Goal: Task Accomplishment & Management: Manage account settings

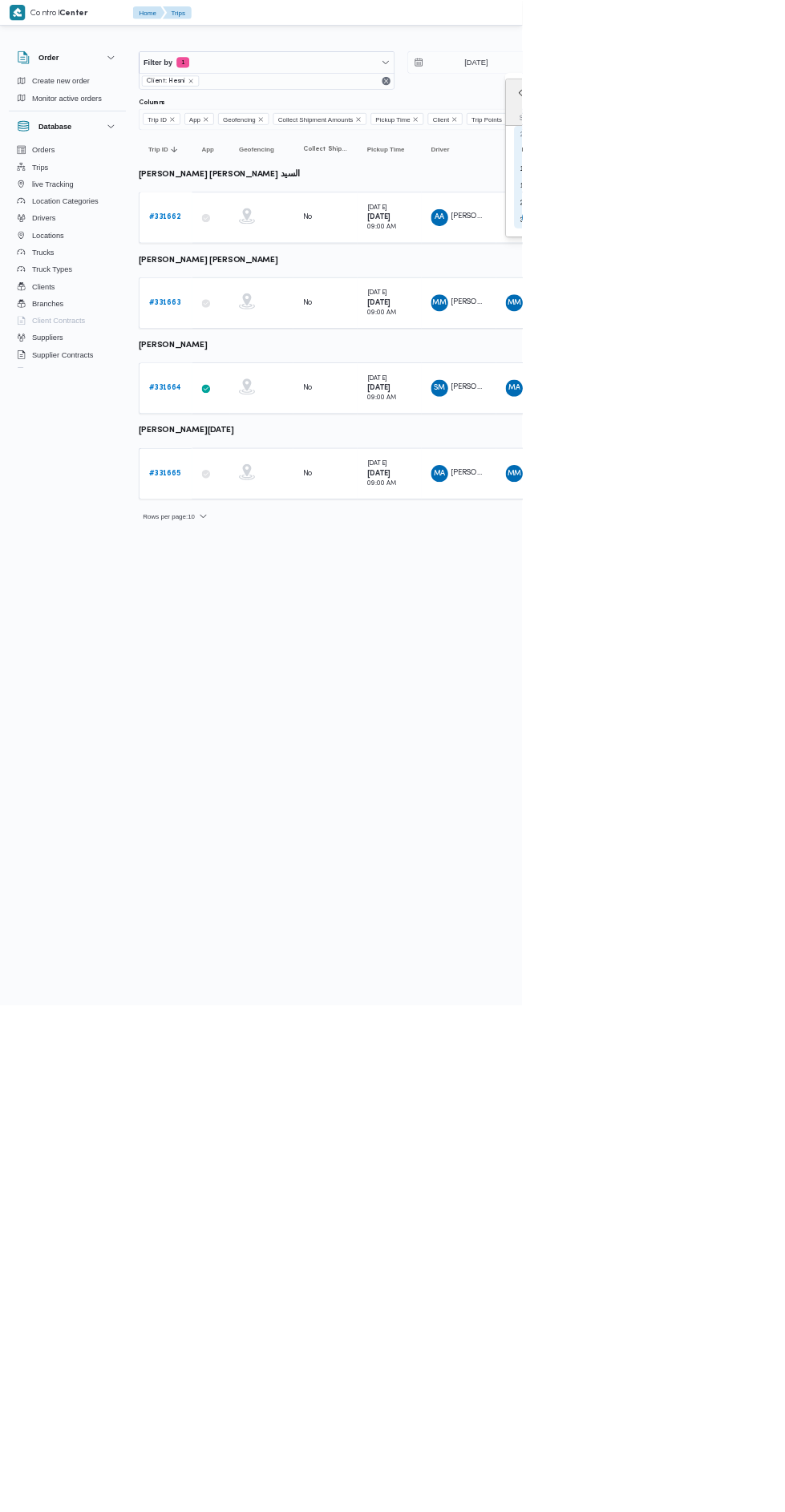
type input "20/8/2025"
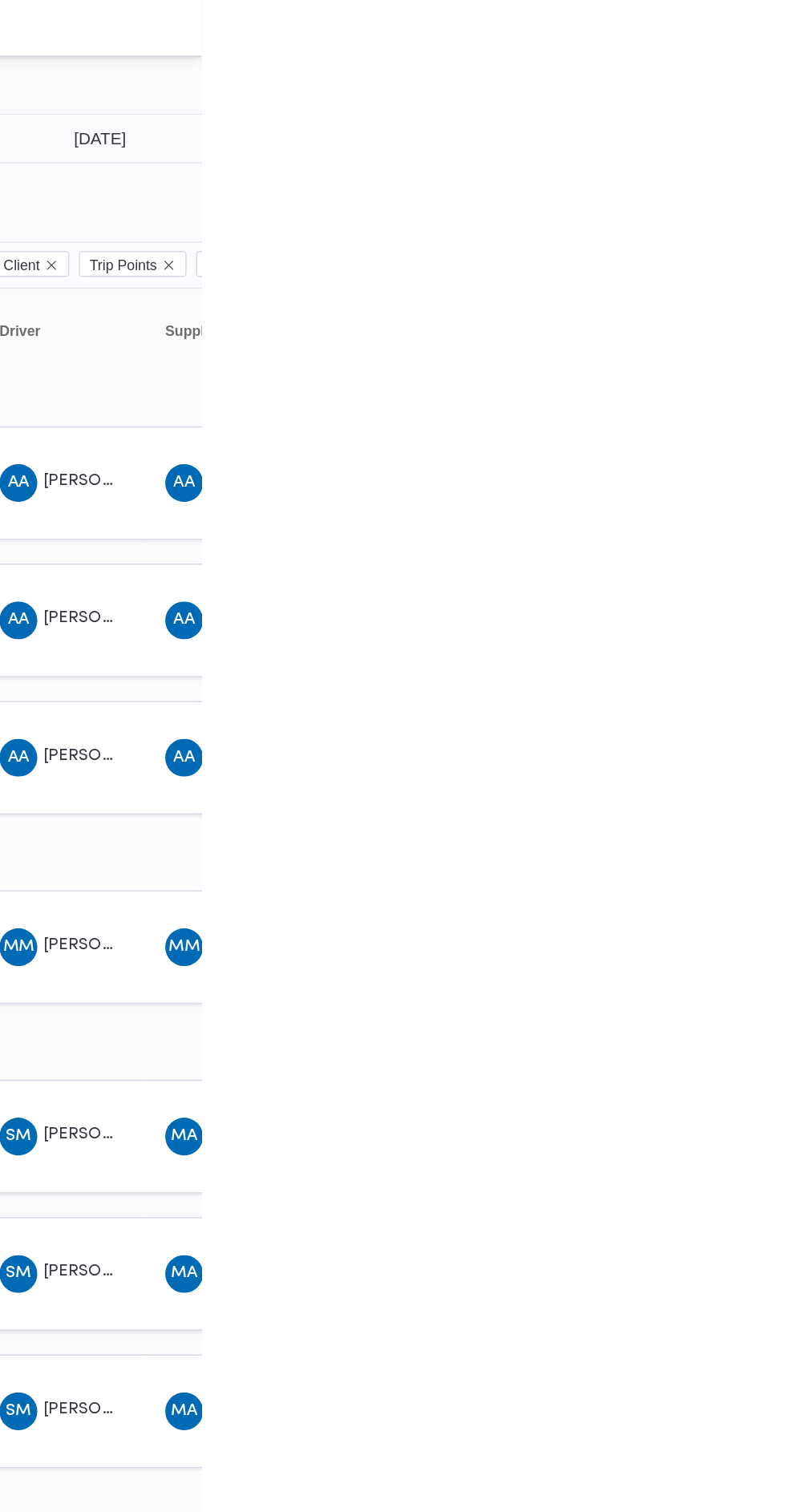
click at [711, 430] on div "AA عبد الحافظ السيد عبدالحافظ السيد" at bounding box center [689, 420] width 97 height 39
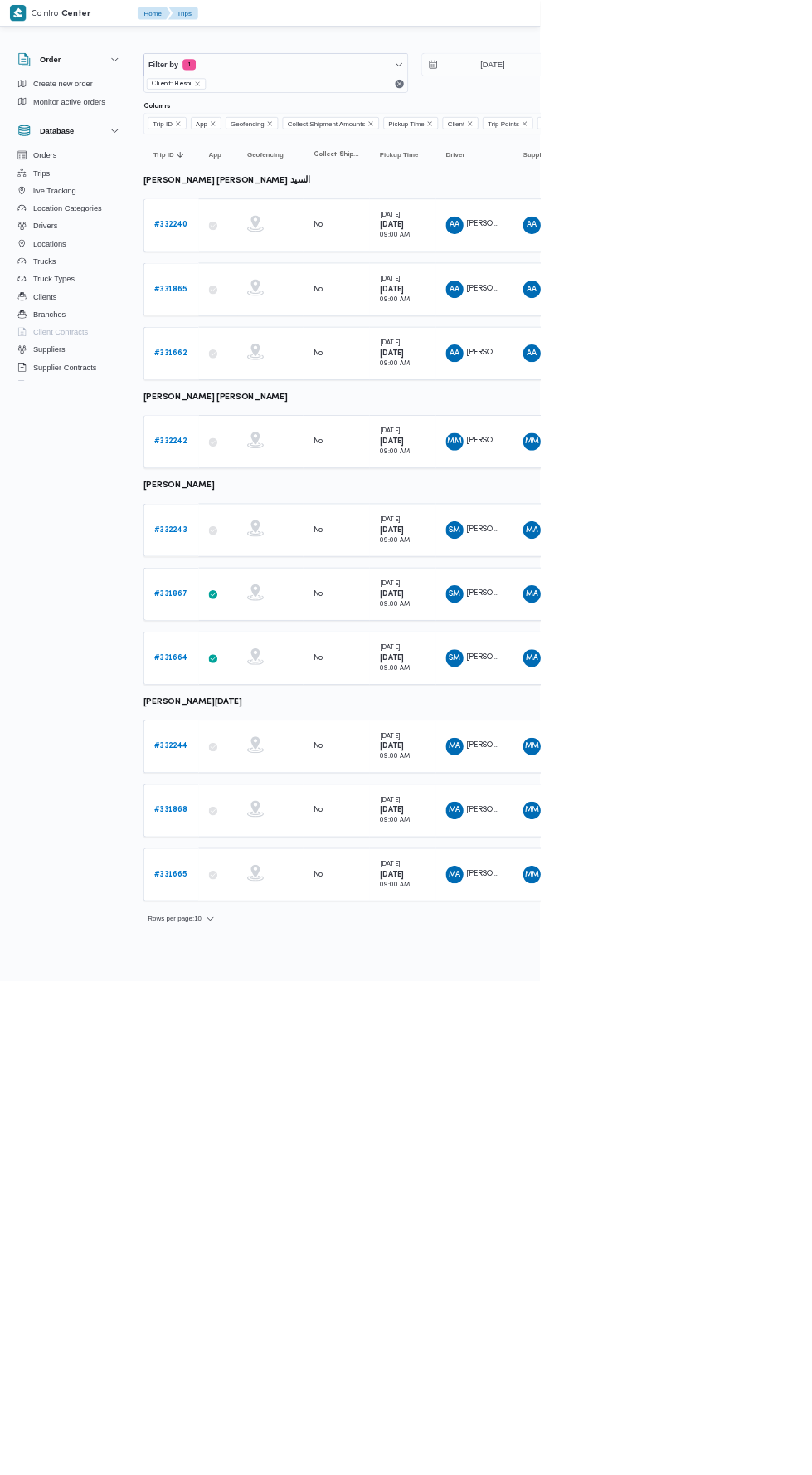
click at [259, 791] on b "# 332243" at bounding box center [256, 796] width 49 height 10
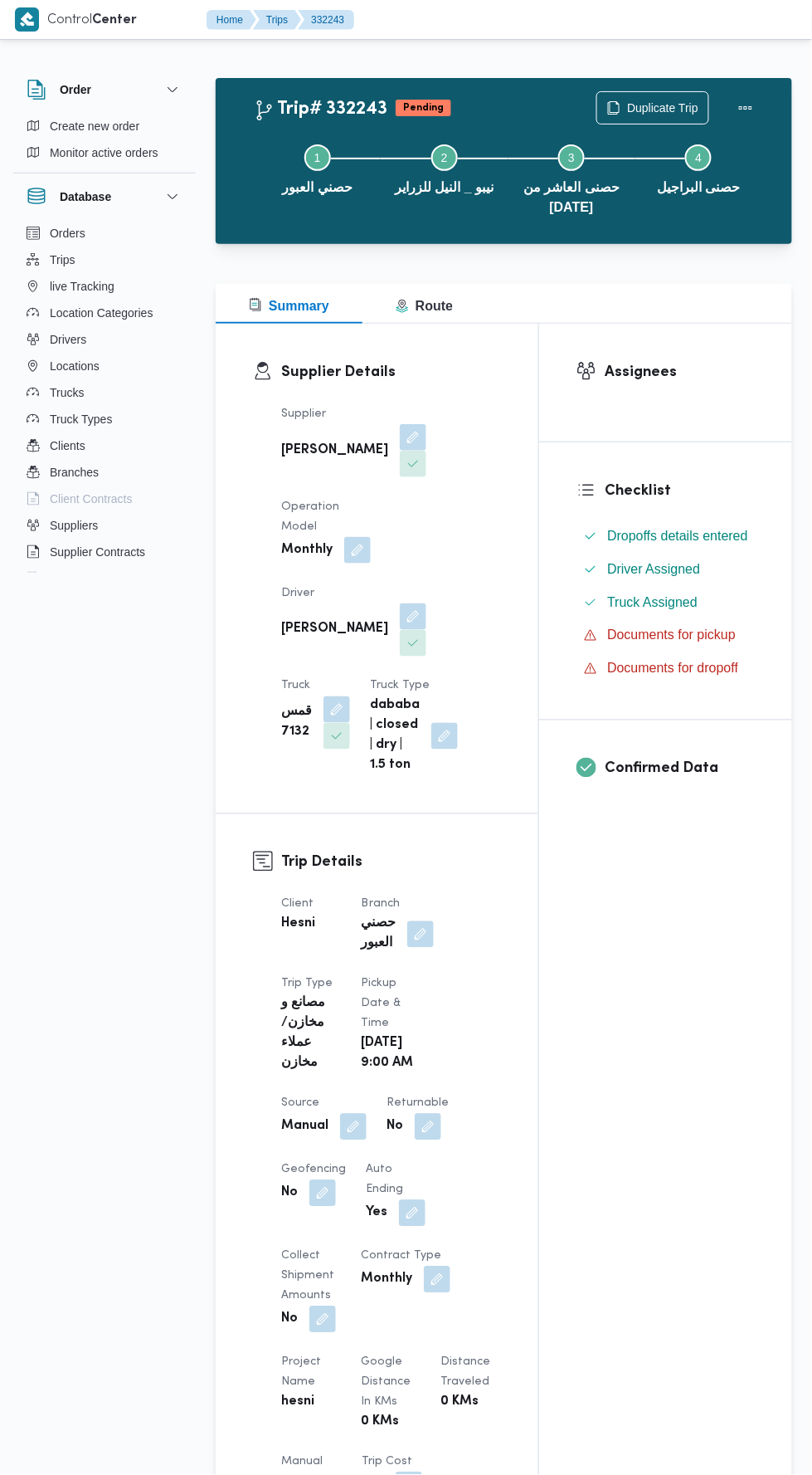
click at [353, 1114] on button "button" at bounding box center [353, 1127] width 27 height 27
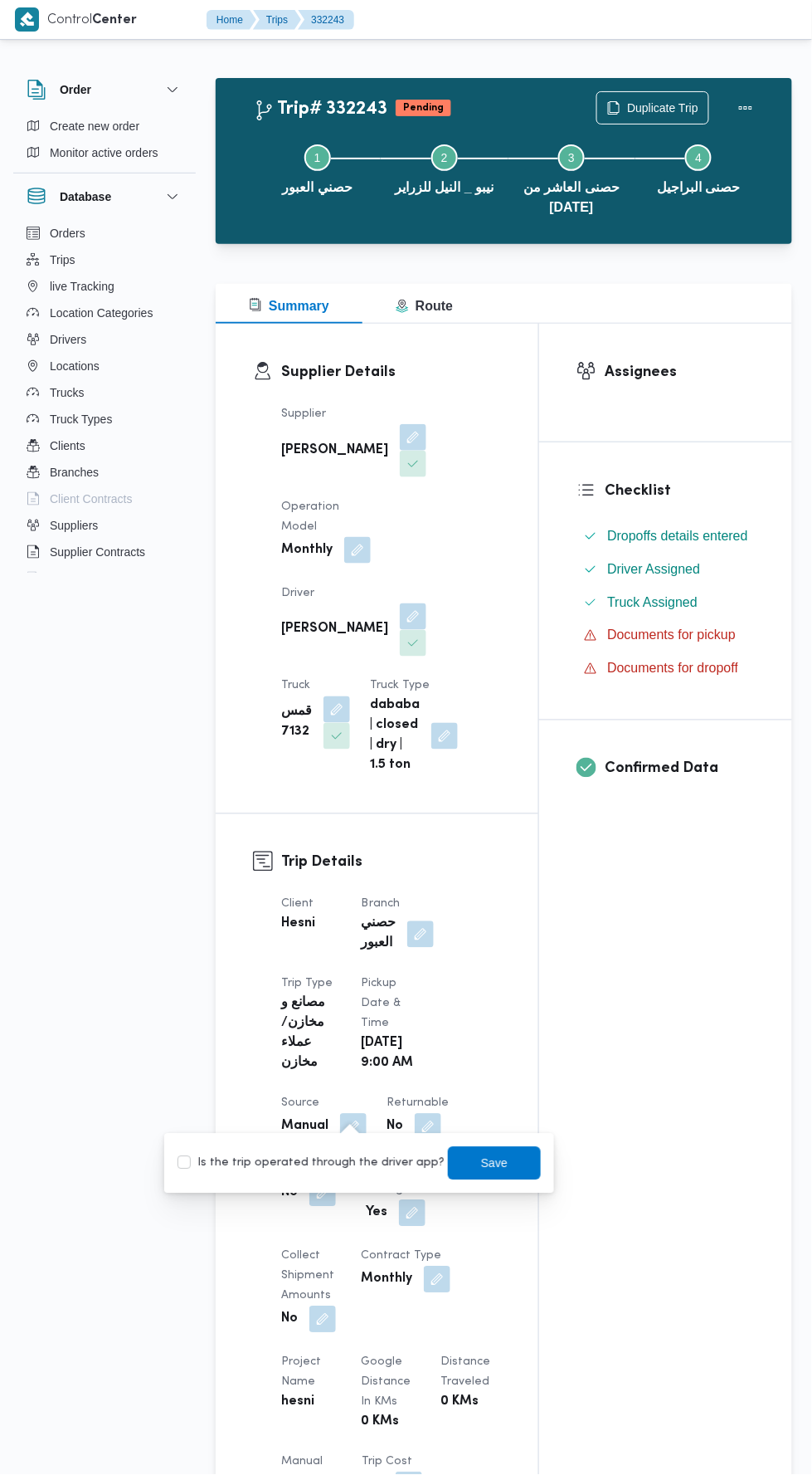
click at [357, 1165] on label "Is the trip operated through the driver app?" at bounding box center [310, 1163] width 267 height 20
checkbox input "true"
click at [481, 1161] on span "Save" at bounding box center [494, 1163] width 27 height 20
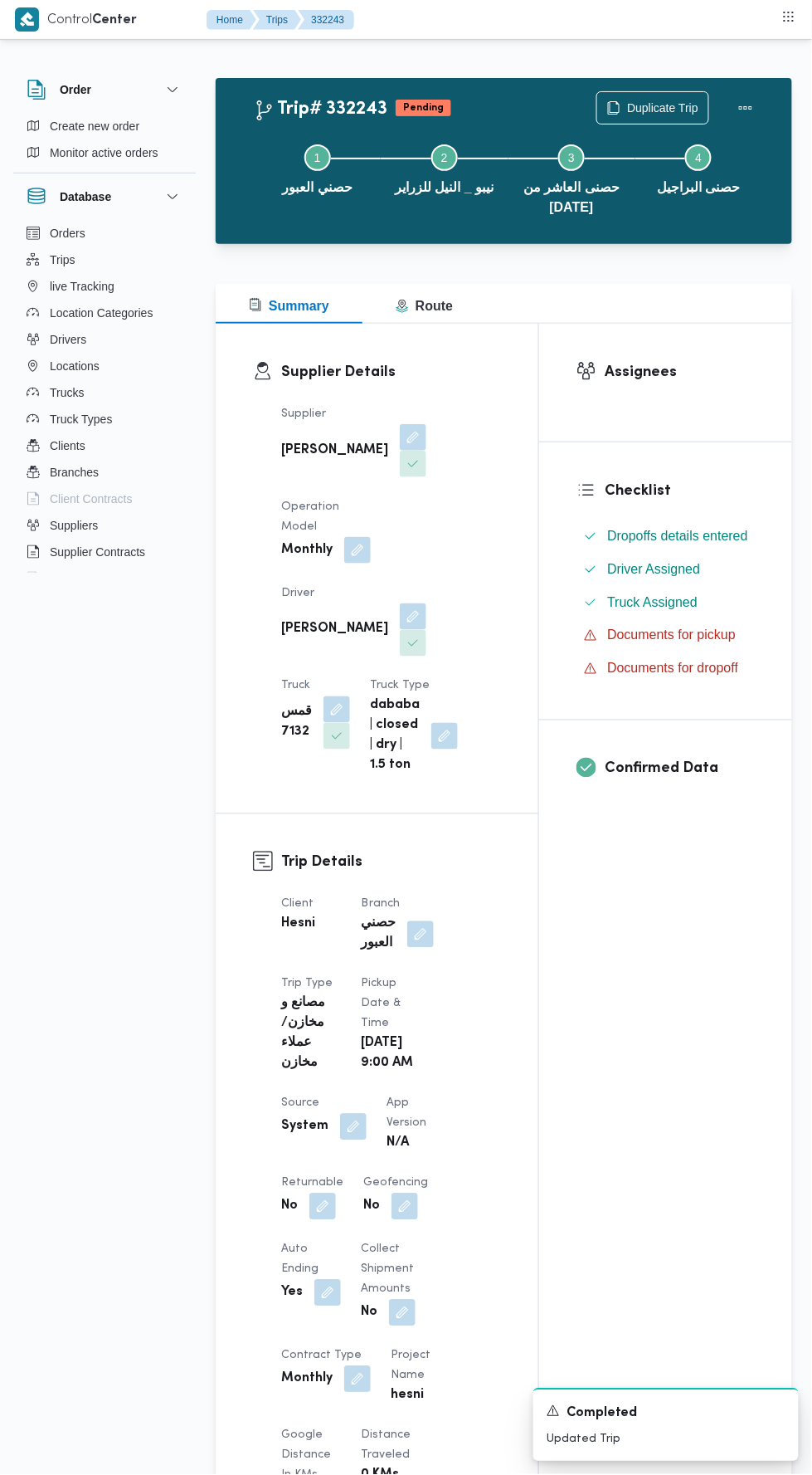
click at [426, 921] on button "button" at bounding box center [421, 934] width 27 height 27
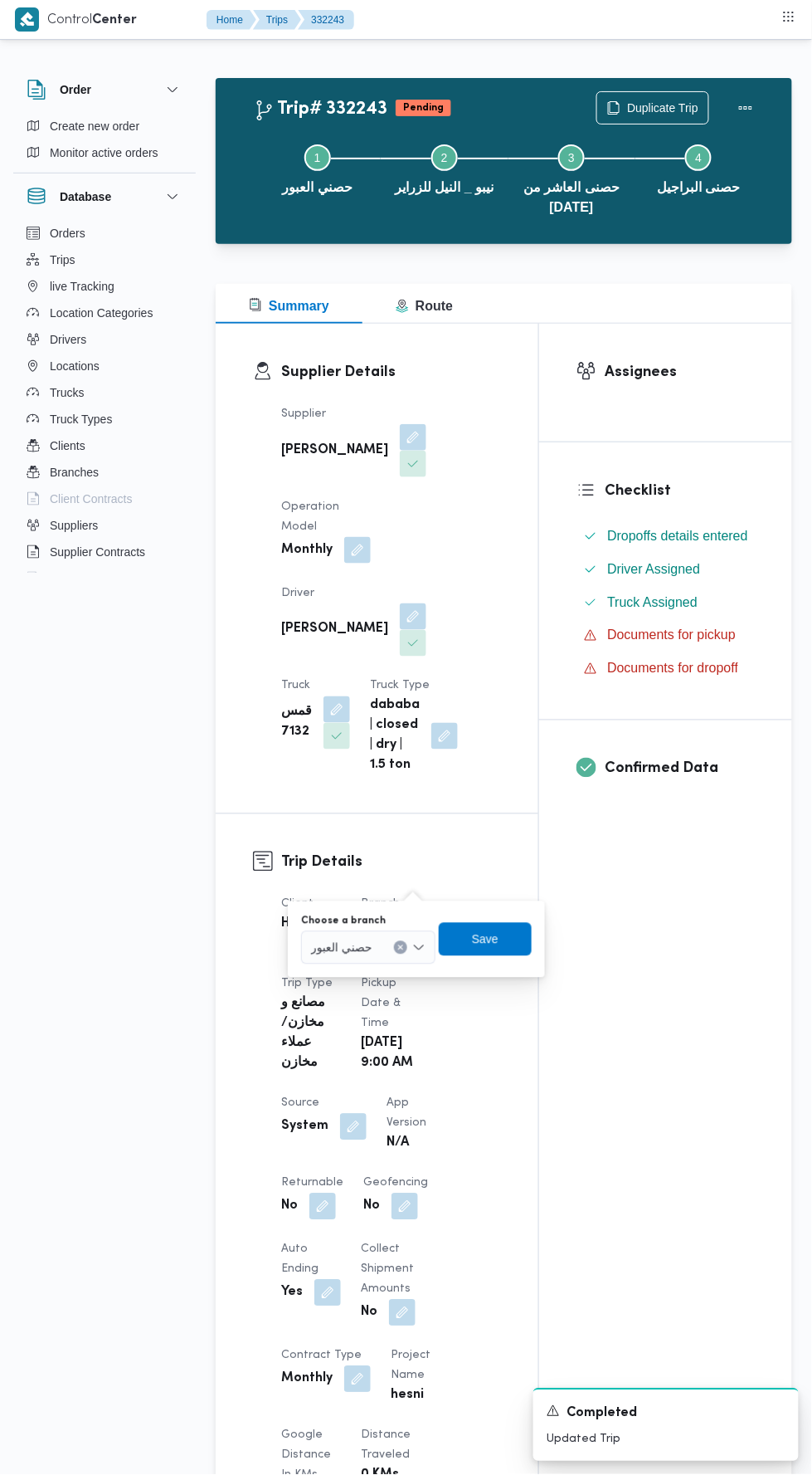
click at [379, 950] on input "Choose a branch" at bounding box center [380, 947] width 2 height 20
type input "برا"
click at [383, 976] on span "حصنى ال برا جيل" at bounding box center [375, 978] width 84 height 20
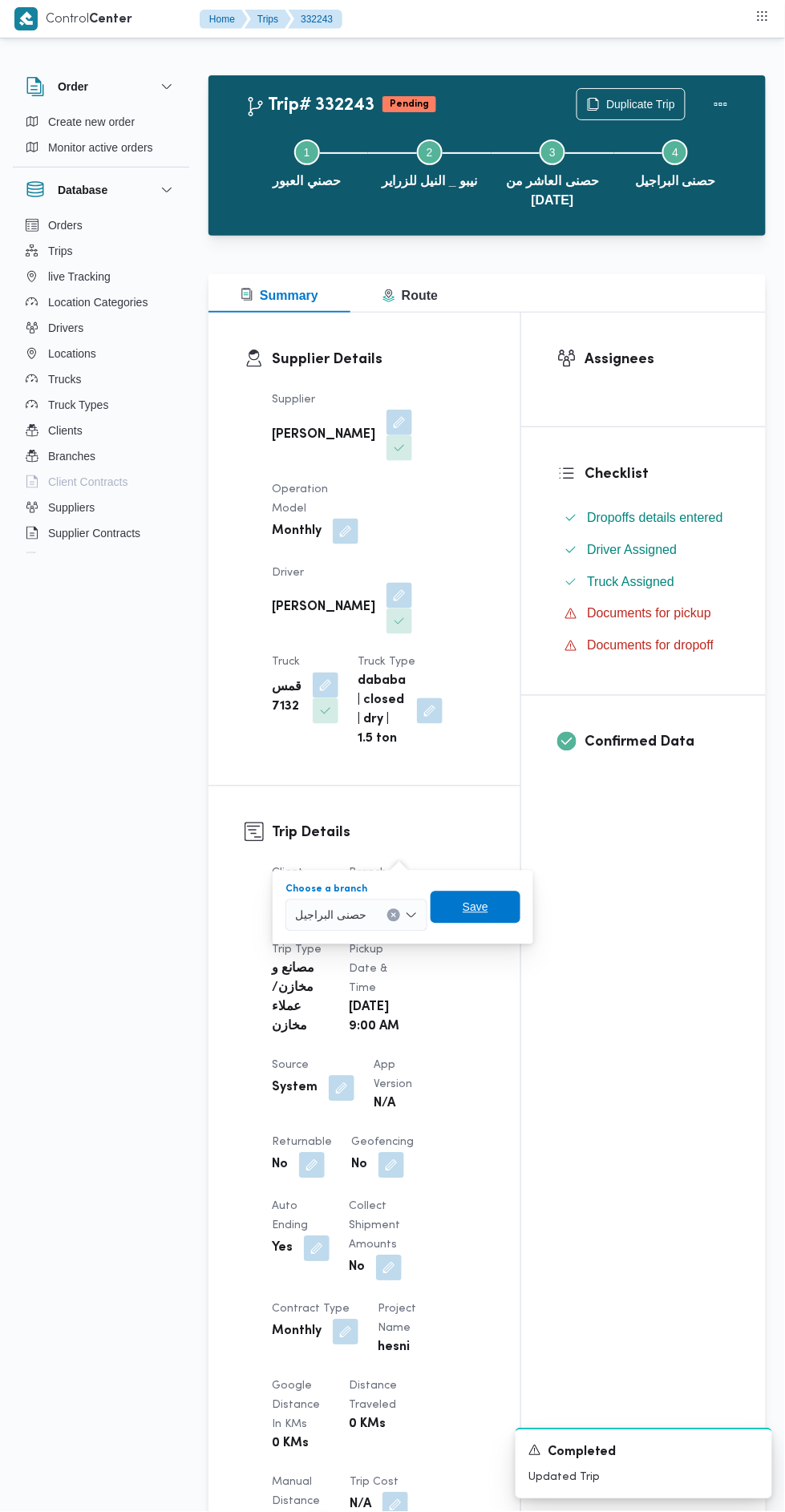
click at [484, 903] on span "Save" at bounding box center [475, 907] width 90 height 32
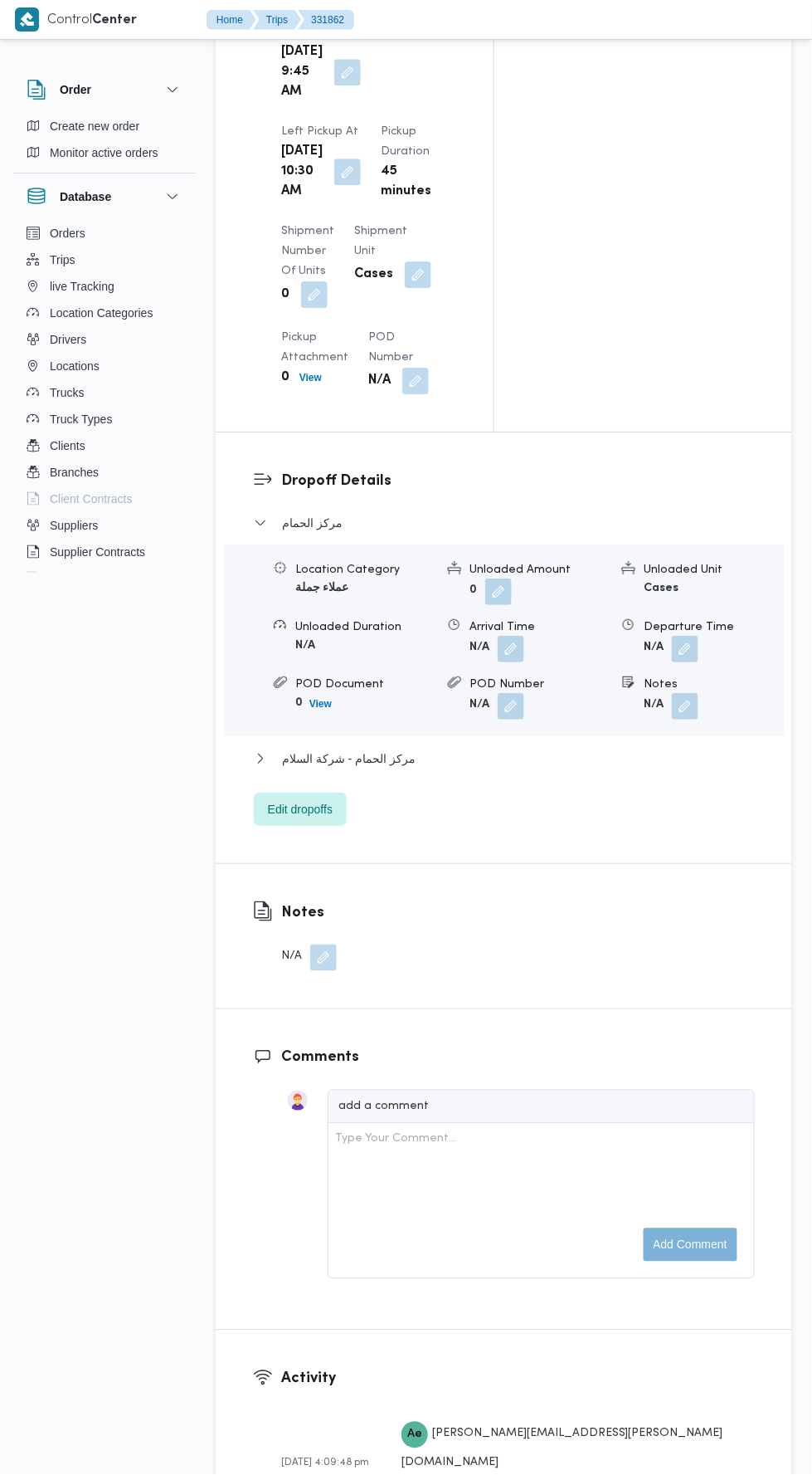
scroll to position [2056, 0]
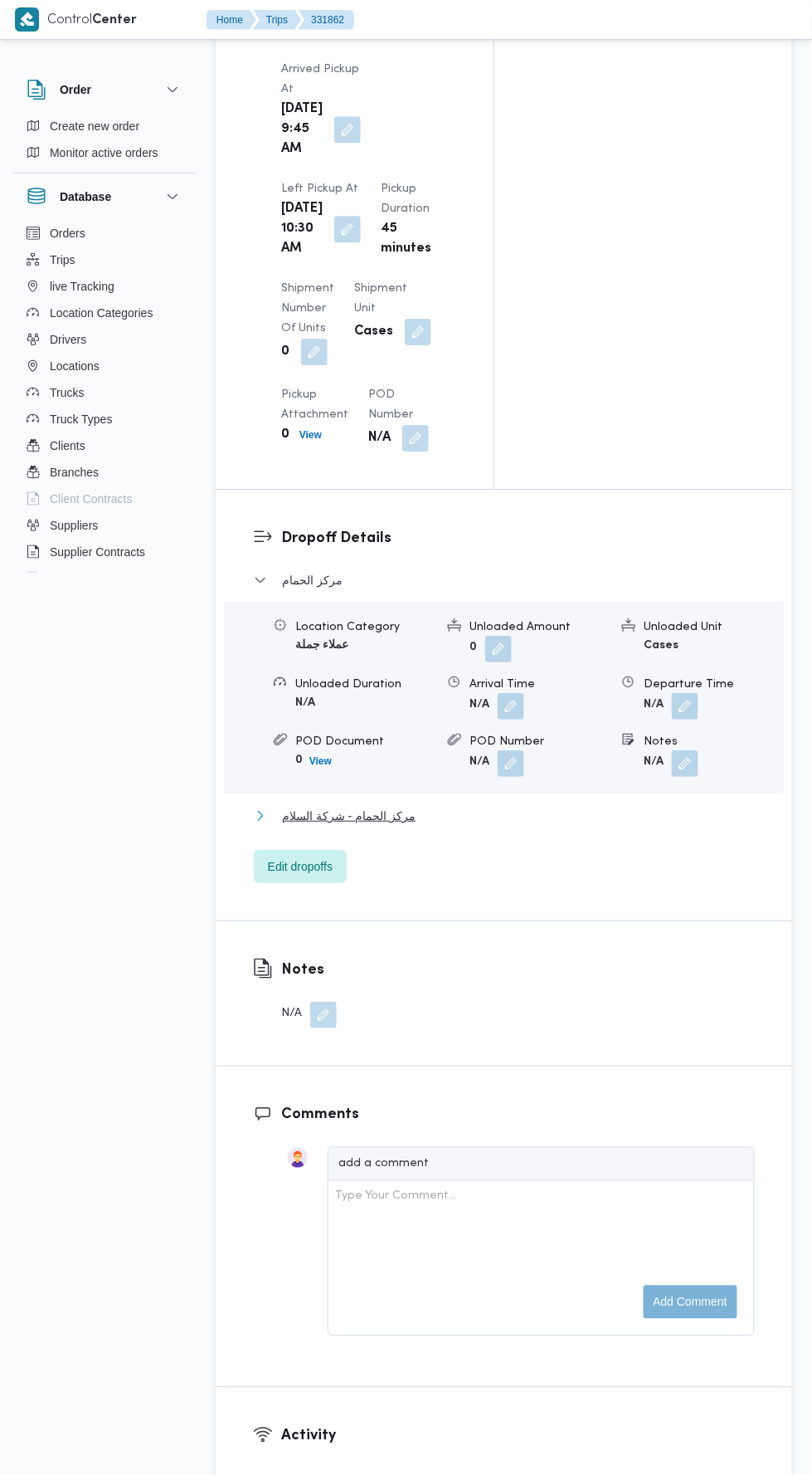
click at [551, 806] on button "مركز الحمام - شركة السلام" at bounding box center [504, 816] width 501 height 20
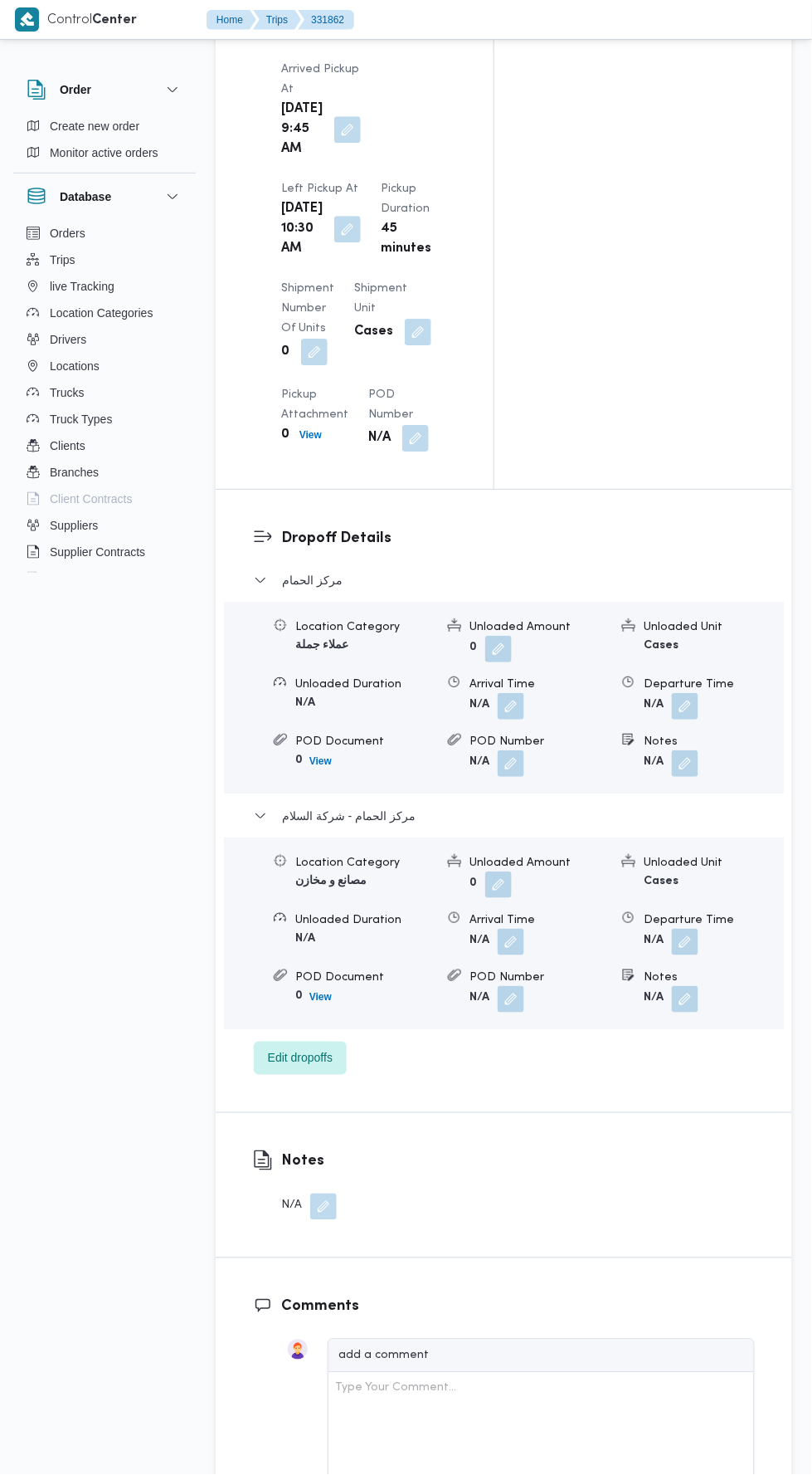
click at [699, 929] on button "button" at bounding box center [685, 942] width 27 height 27
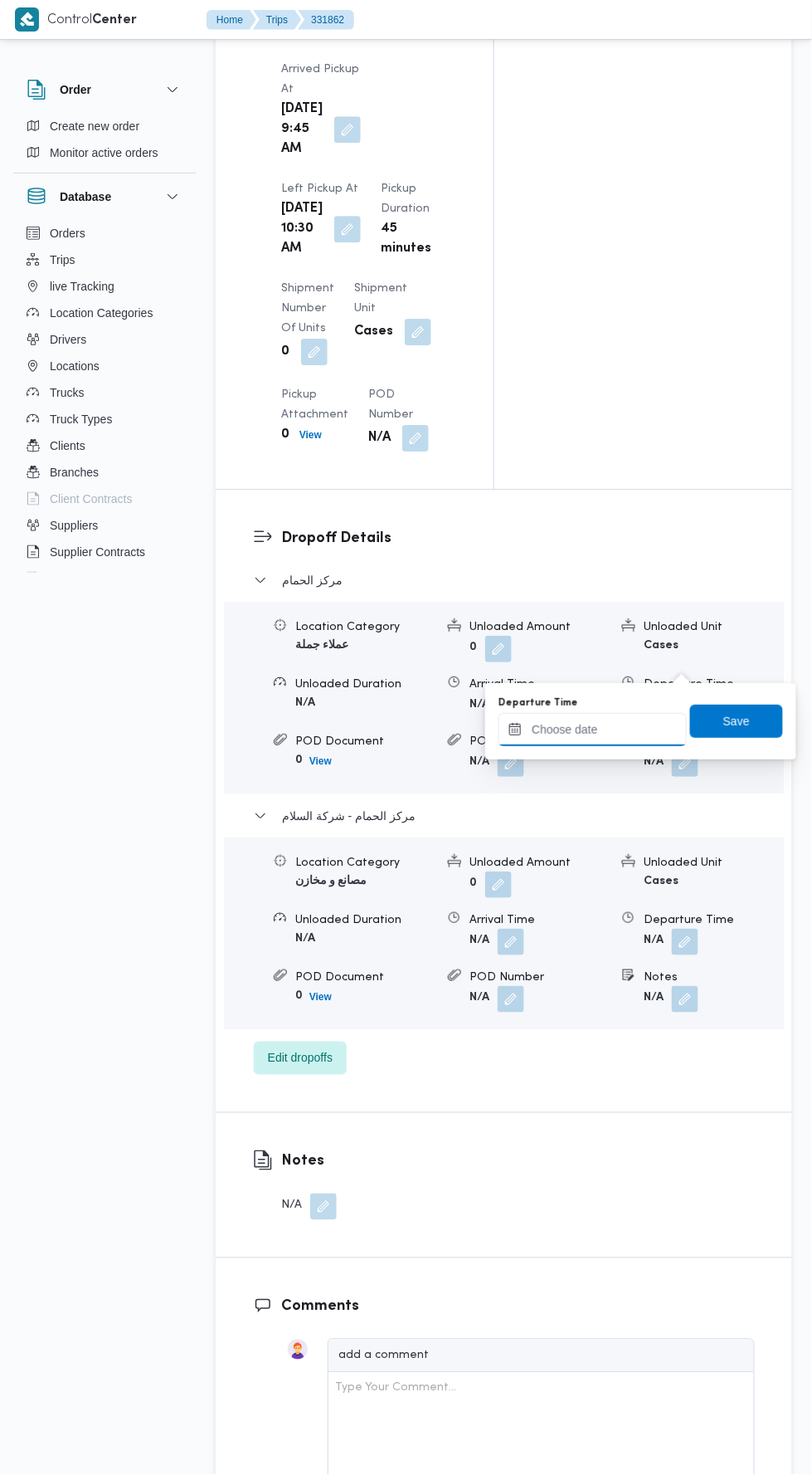
click at [643, 726] on input "Departure Time" at bounding box center [593, 730] width 189 height 33
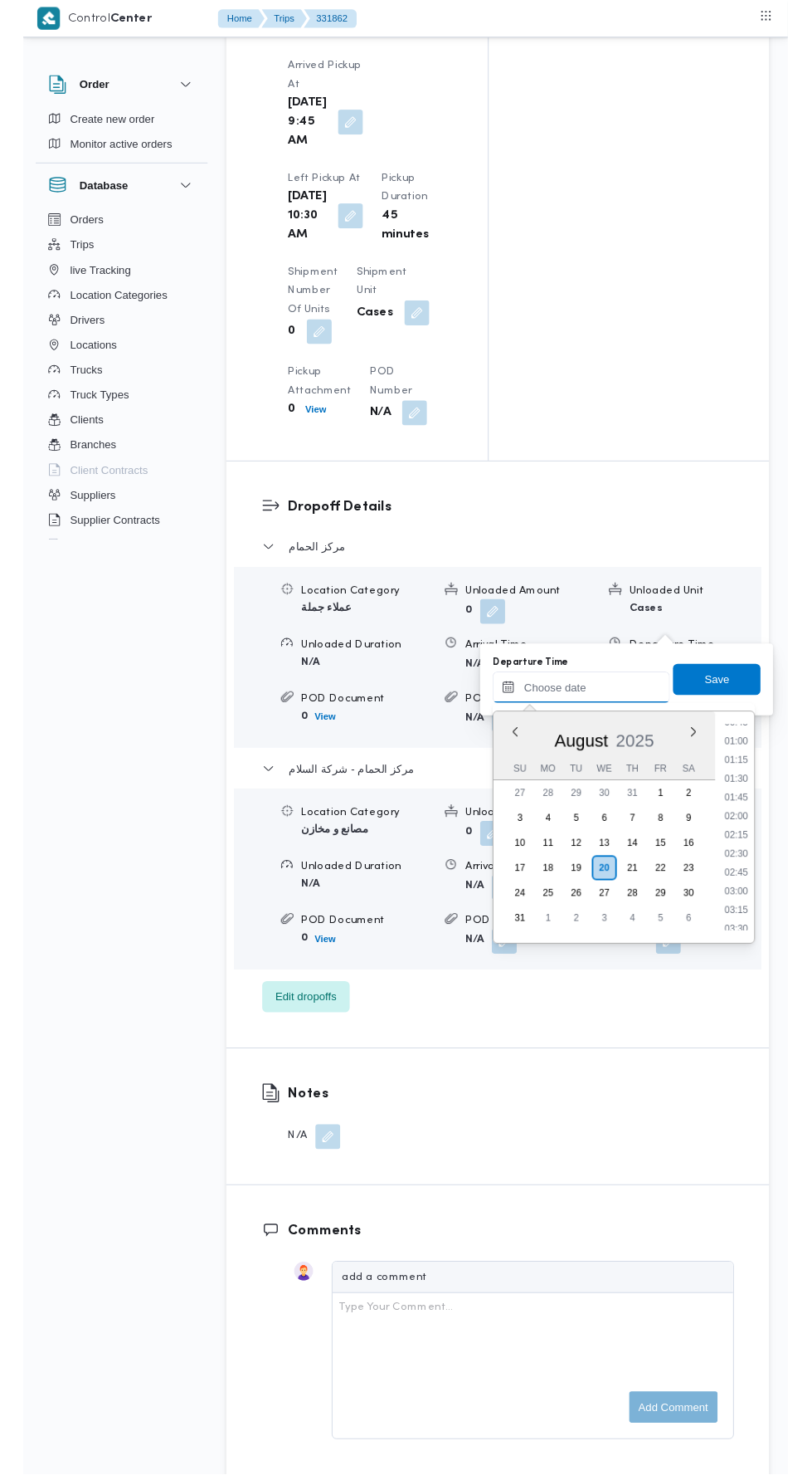
scroll to position [65, 0]
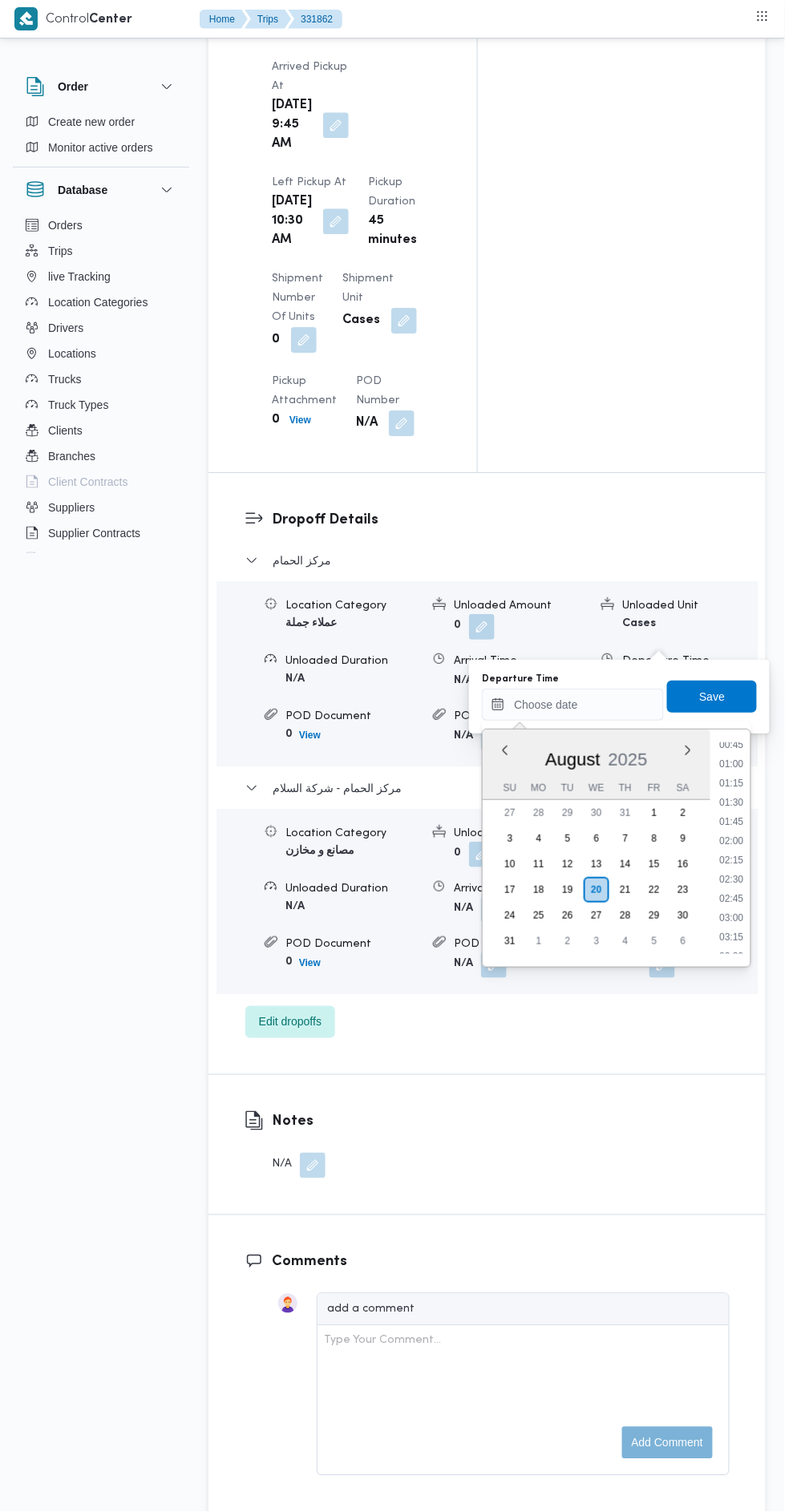
click at [732, 859] on li "02:15" at bounding box center [732, 859] width 37 height 16
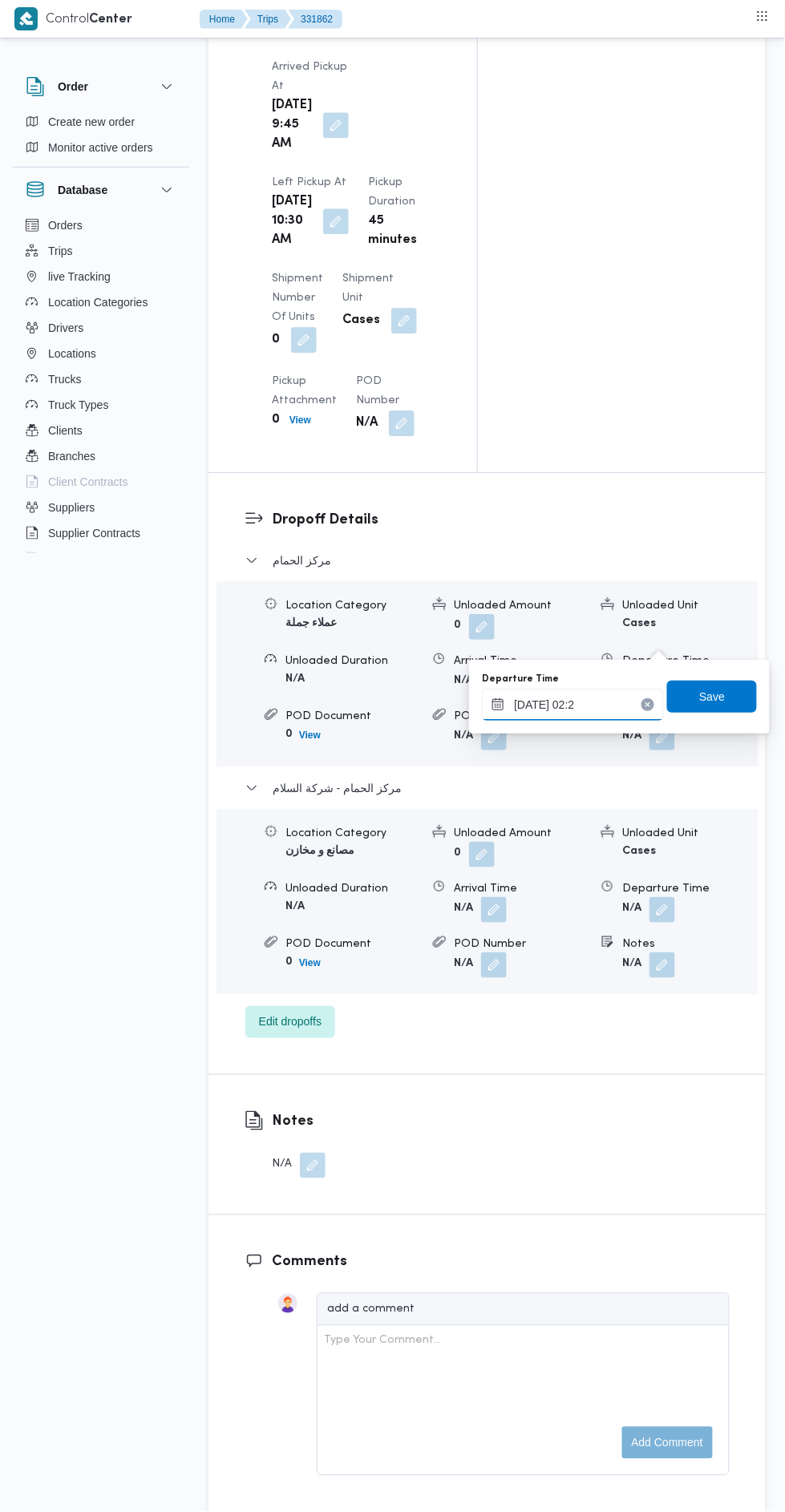
type input "[DATE] 02:20"
click at [719, 703] on span "Save" at bounding box center [712, 696] width 26 height 19
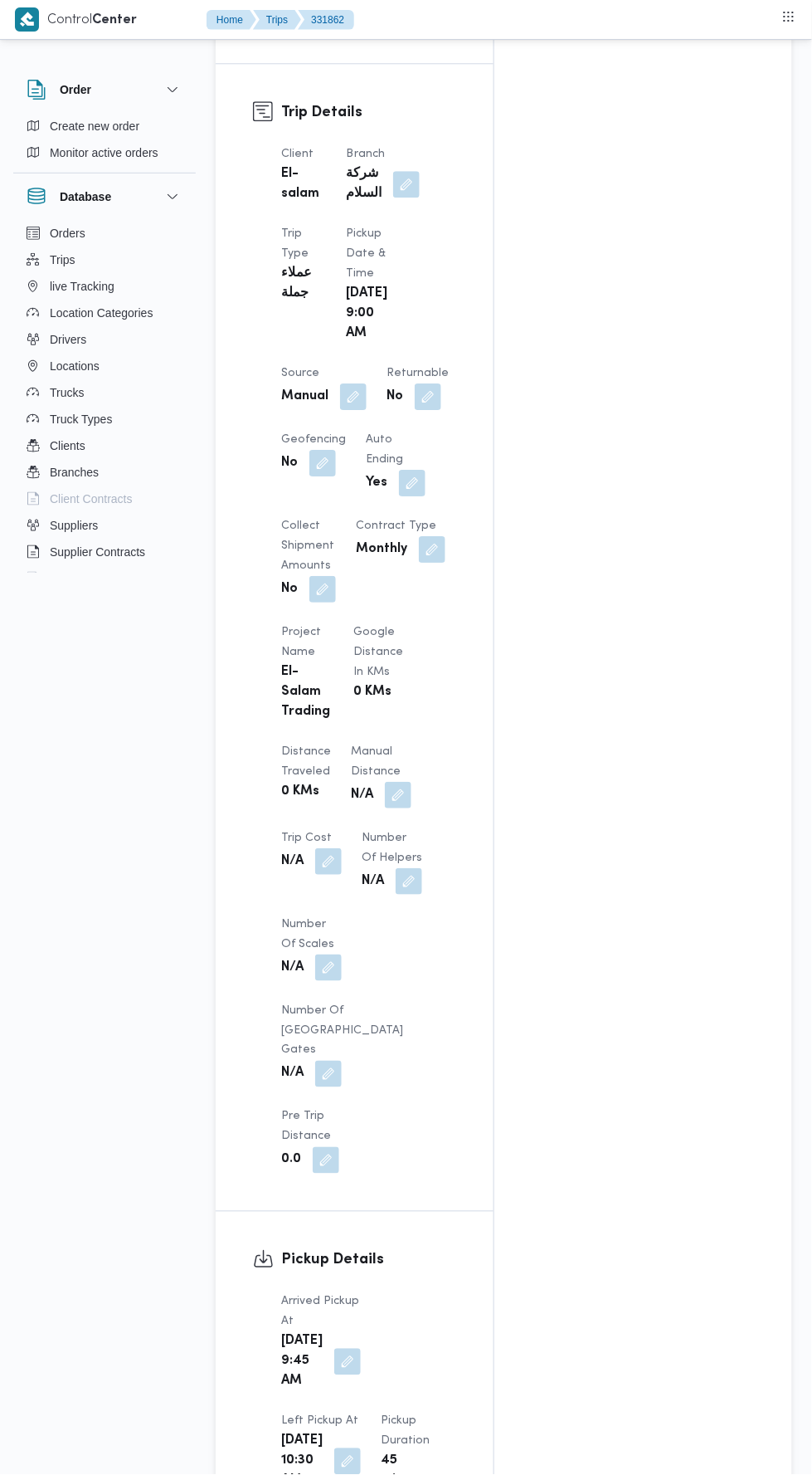
scroll to position [821, 0]
click at [385, 784] on button "button" at bounding box center [398, 798] width 27 height 27
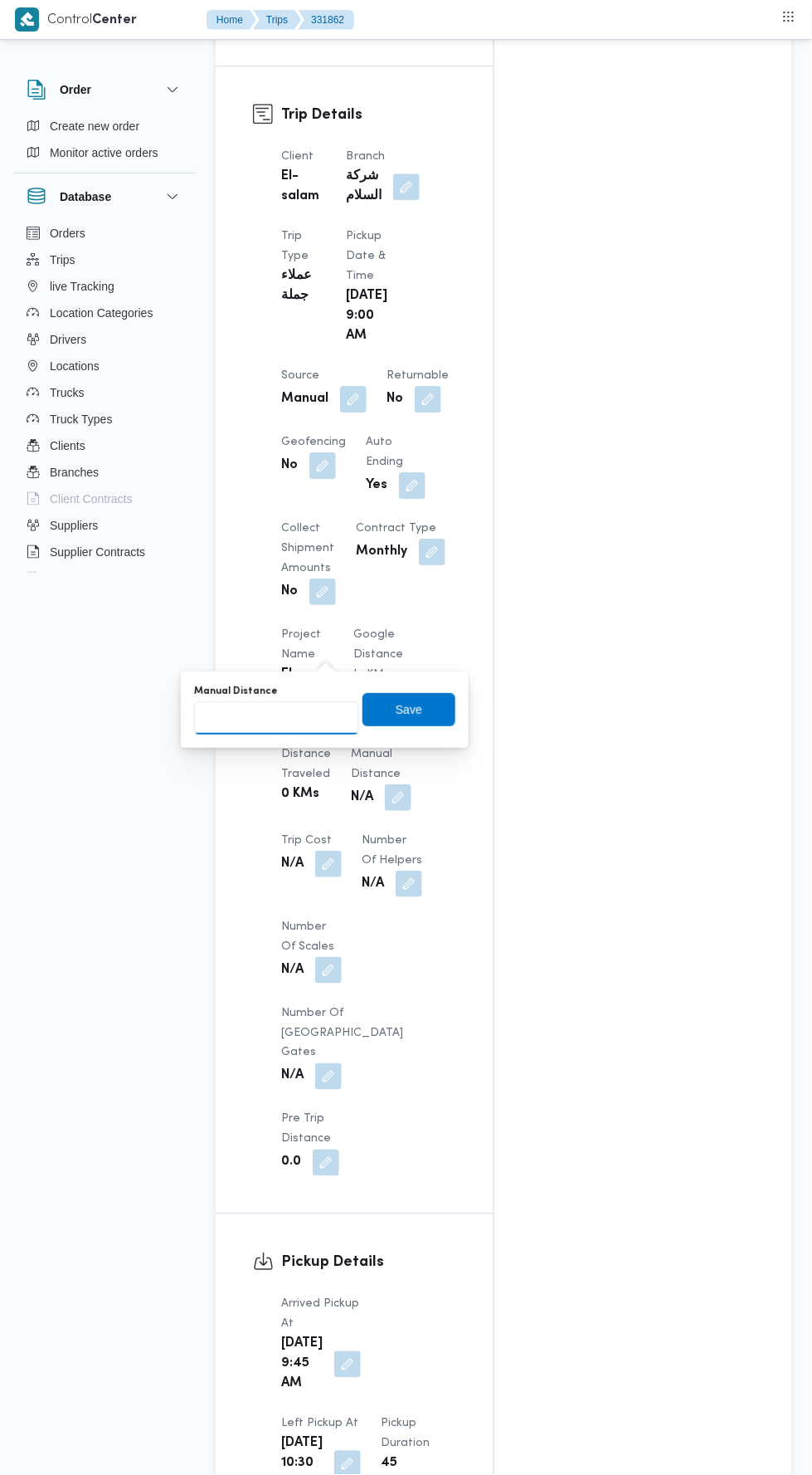
click at [317, 717] on input "Manual Distance" at bounding box center [276, 717] width 165 height 33
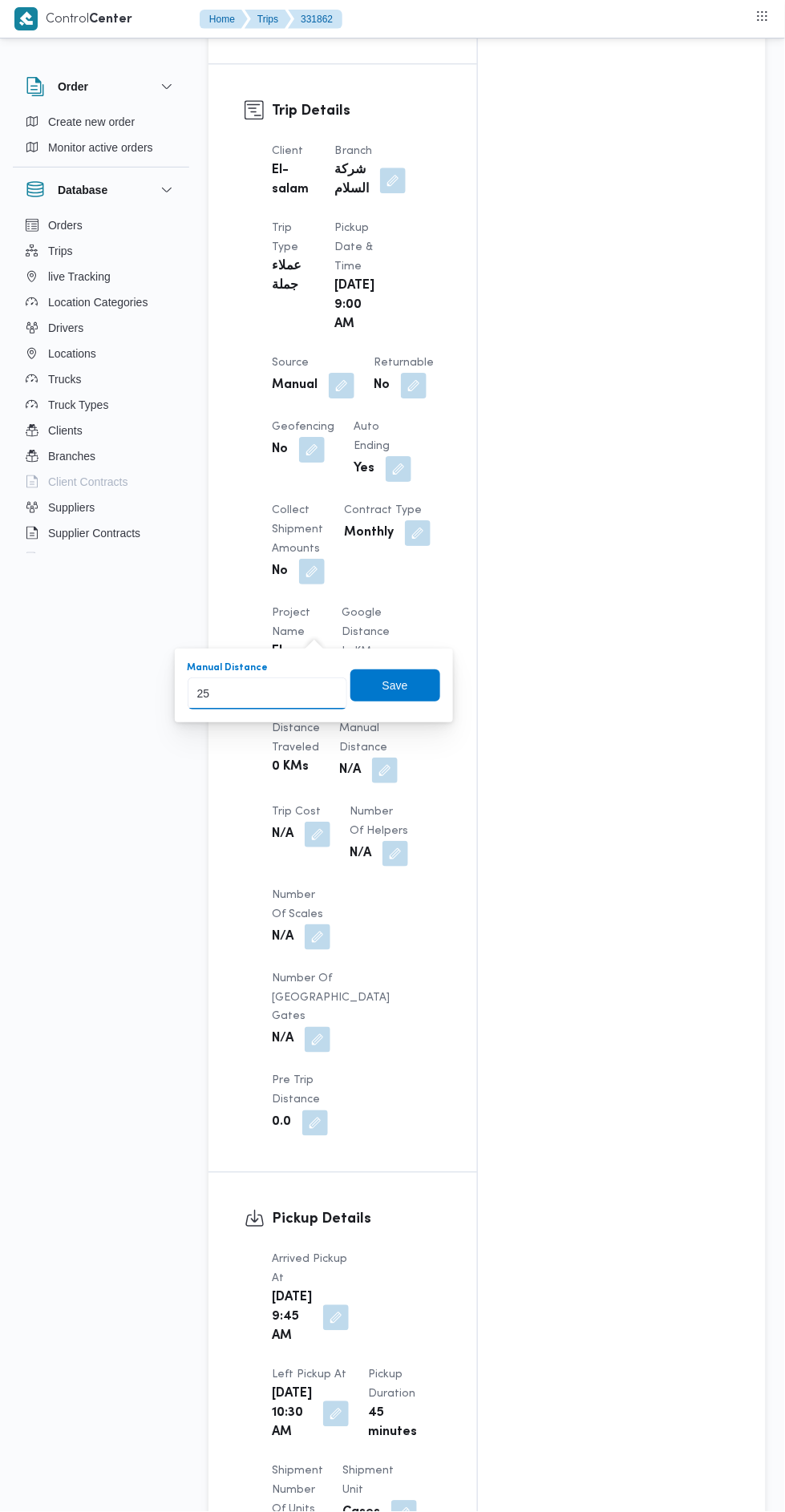
type input "253"
click at [430, 699] on span "Save" at bounding box center [395, 685] width 90 height 32
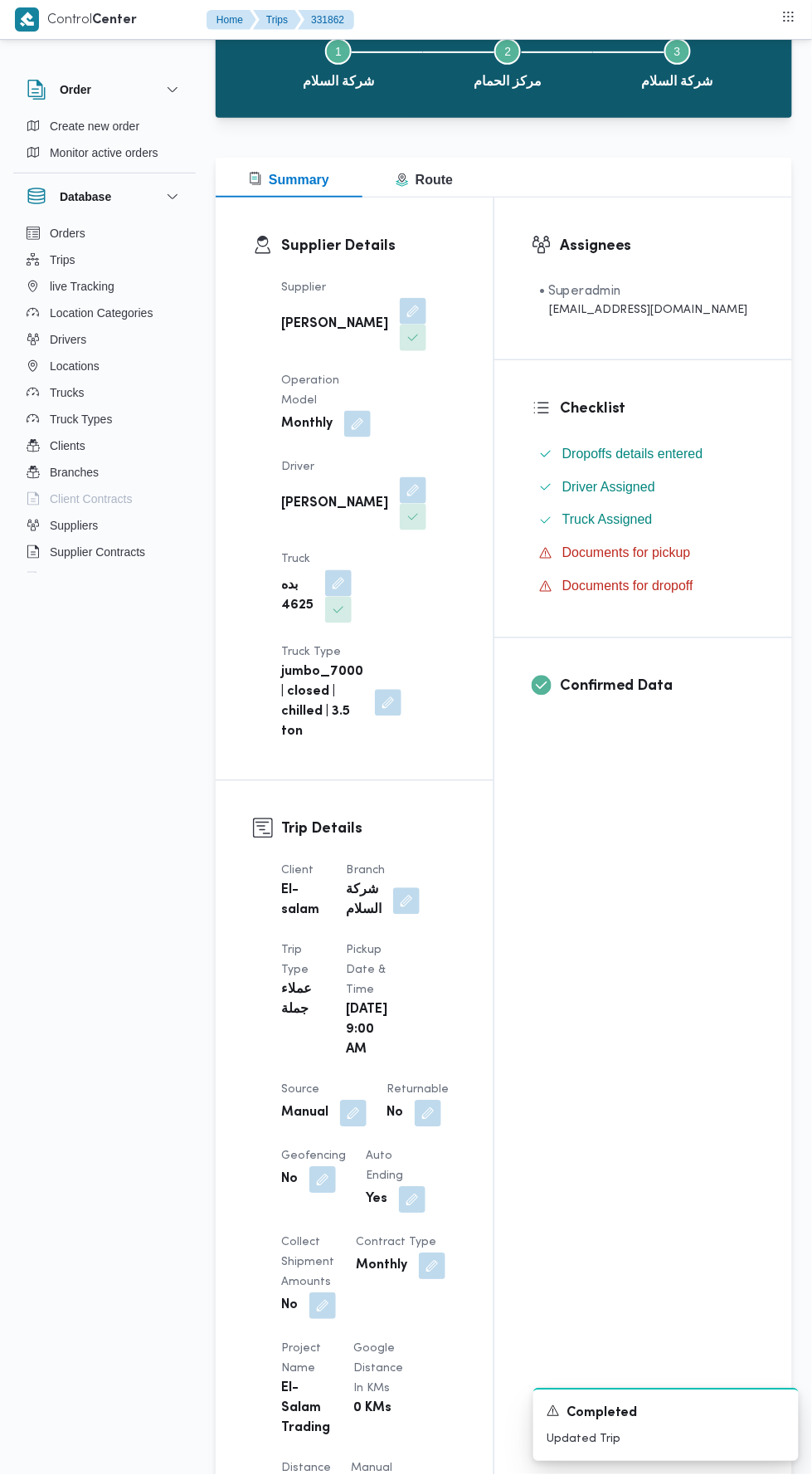
scroll to position [0, 0]
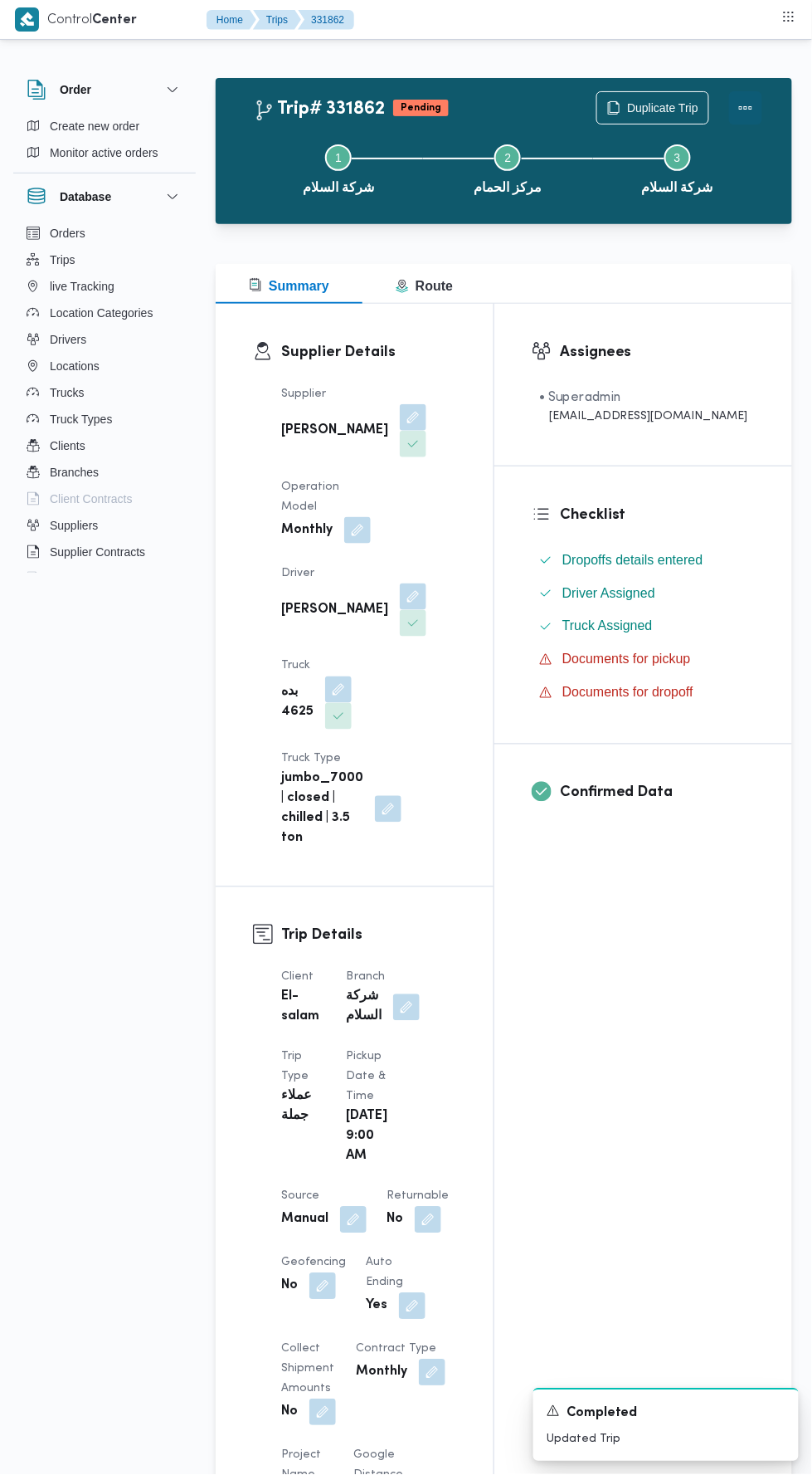
click at [749, 96] on button "Actions" at bounding box center [746, 108] width 33 height 33
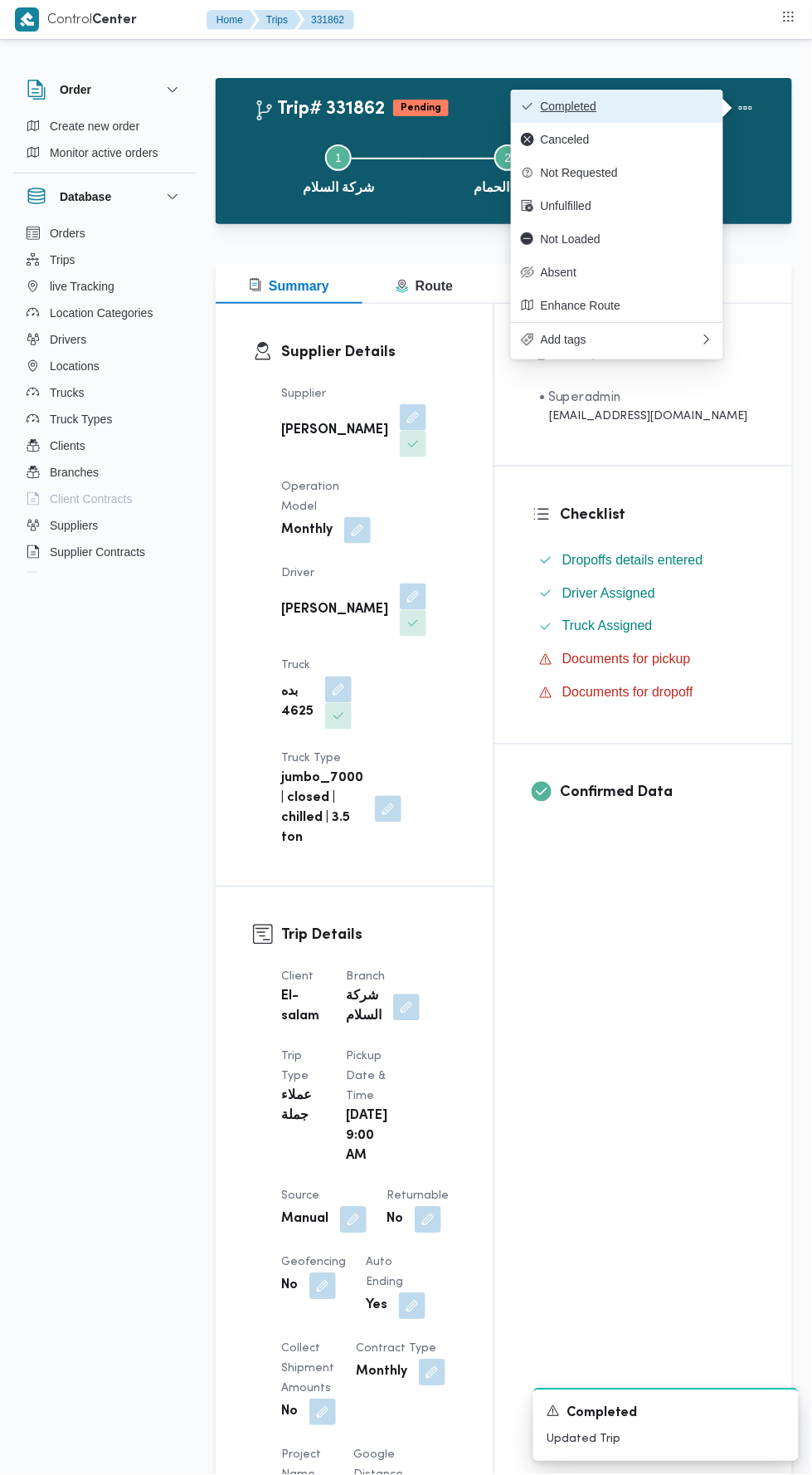
click at [704, 90] on button "Completed" at bounding box center [617, 106] width 212 height 33
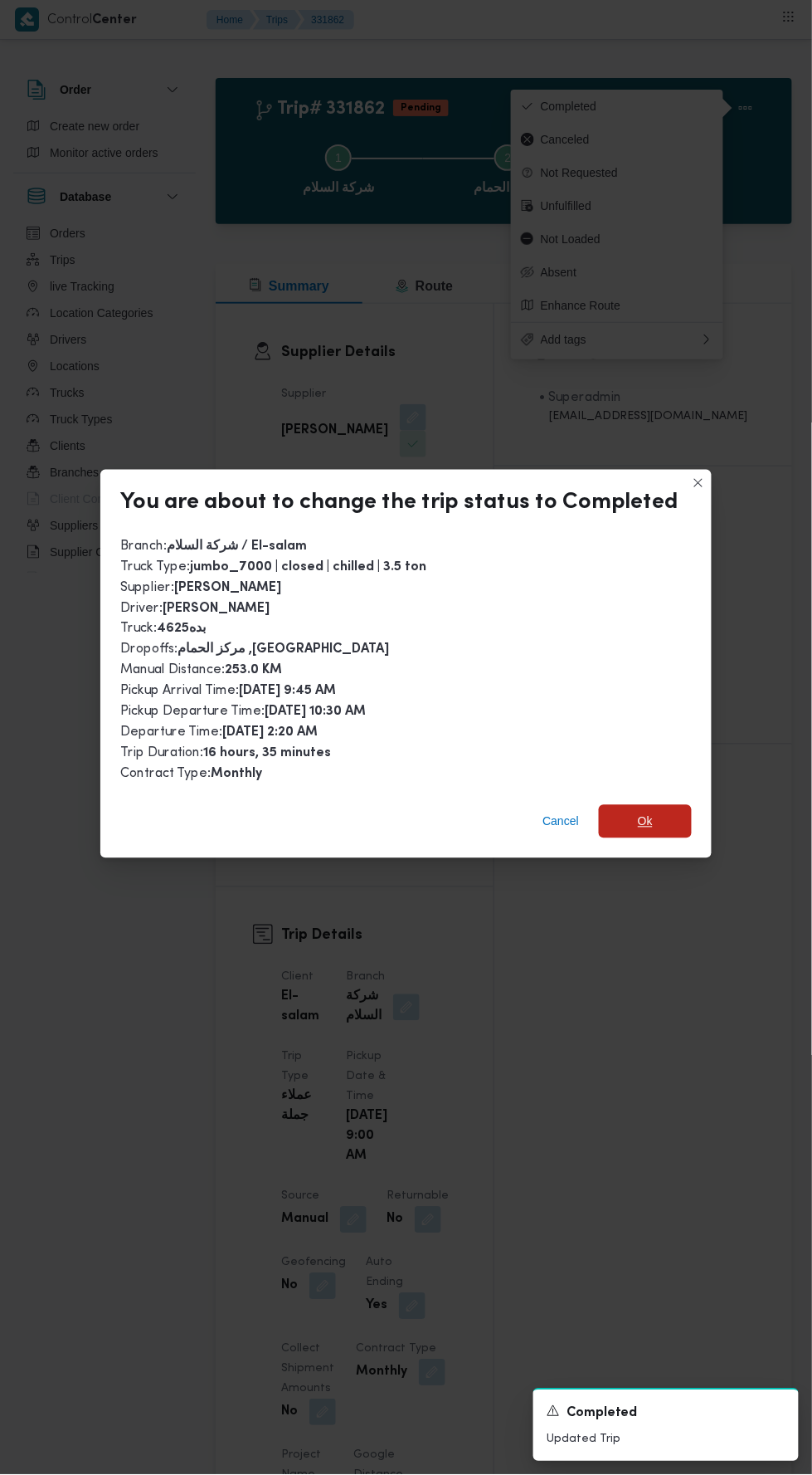
click at [642, 811] on span "Ok" at bounding box center [645, 821] width 15 height 20
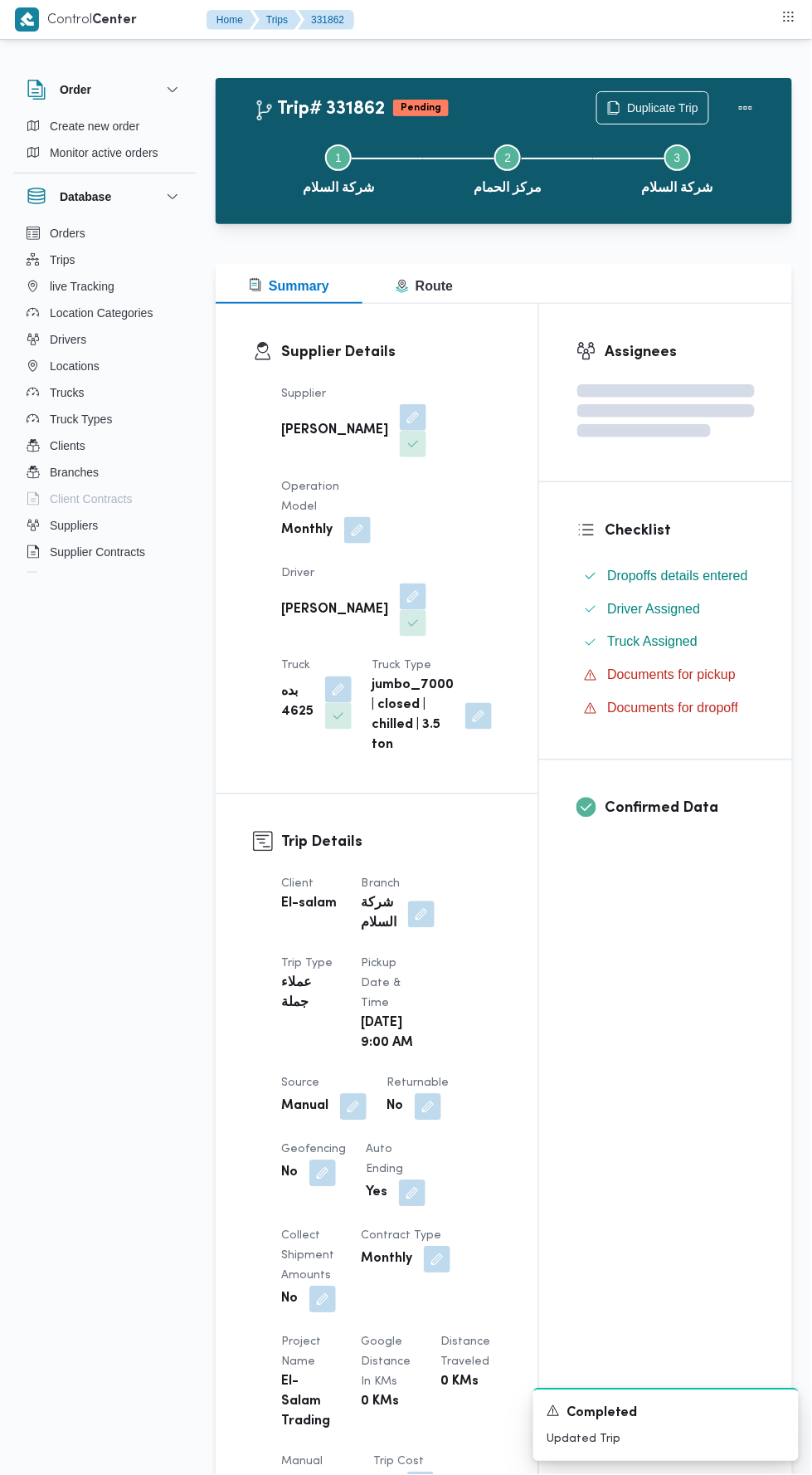
click at [603, 1050] on div "Assignees Checklist Dropoffs details entered Driver Assigned Truck Assigned Doc…" at bounding box center [665, 1274] width 253 height 1942
